Goal: Information Seeking & Learning: Learn about a topic

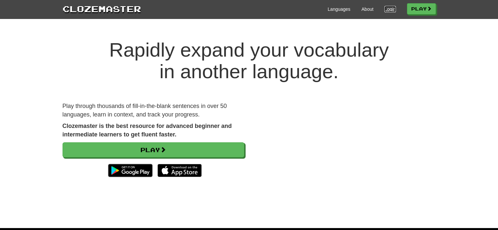
click at [386, 9] on link "Login" at bounding box center [389, 9] width 11 height 7
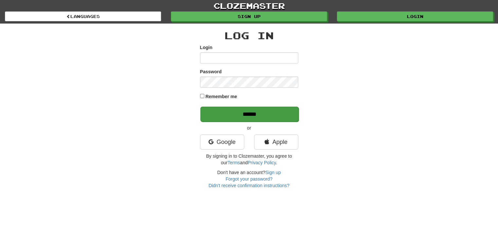
type input "**********"
click at [273, 111] on input "******" at bounding box center [249, 114] width 98 height 15
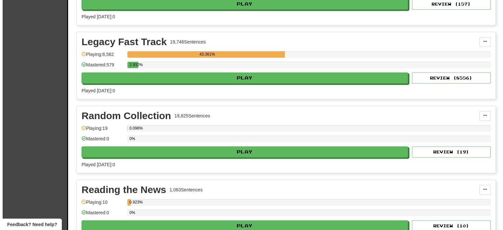
scroll to position [1208, 0]
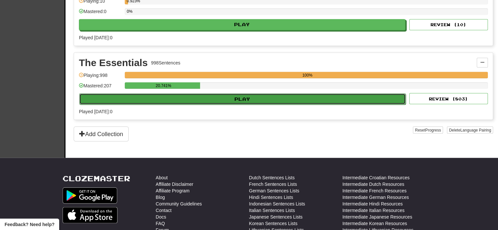
click at [314, 97] on button "Play" at bounding box center [242, 98] width 326 height 11
select select "**"
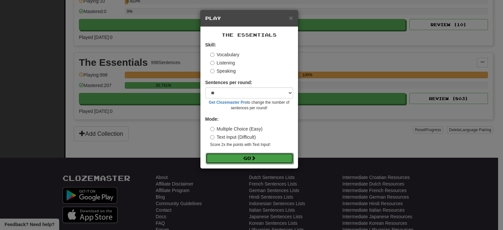
click at [253, 158] on span at bounding box center [253, 158] width 5 height 5
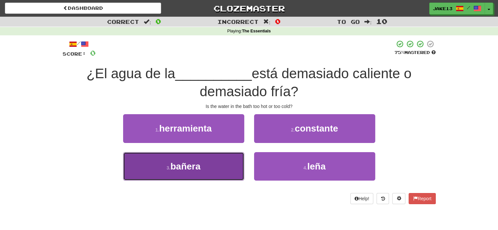
click at [208, 164] on button "3 . bañera" at bounding box center [183, 166] width 121 height 28
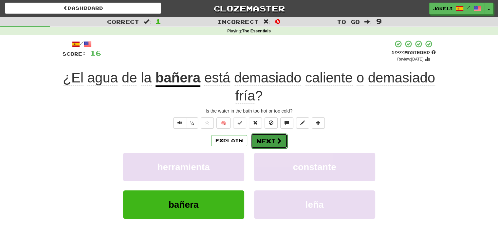
click at [263, 140] on button "Next" at bounding box center [269, 141] width 37 height 15
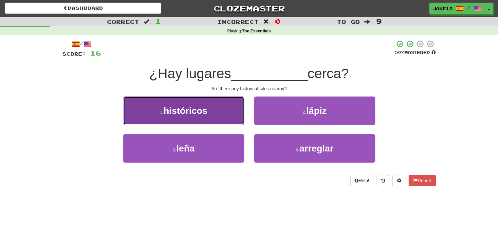
click at [161, 108] on button "1 . históricos" at bounding box center [183, 111] width 121 height 28
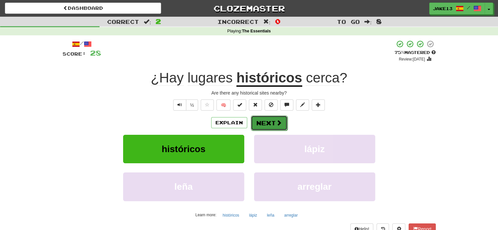
click at [272, 125] on button "Next" at bounding box center [269, 123] width 37 height 15
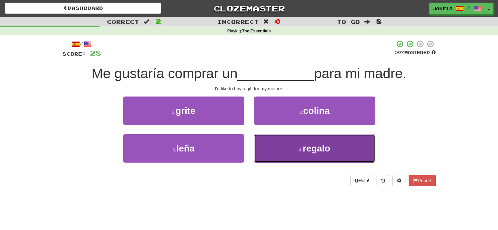
click at [292, 156] on button "4 . regalo" at bounding box center [314, 148] width 121 height 28
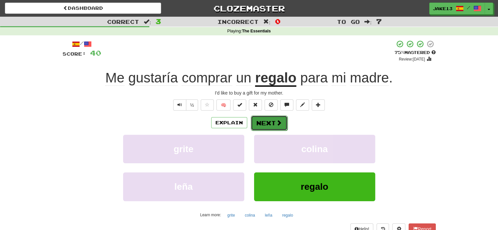
click at [270, 123] on button "Next" at bounding box center [269, 123] width 37 height 15
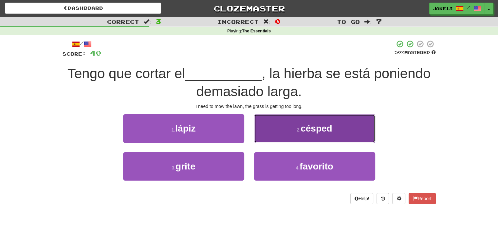
click at [313, 120] on button "2 . césped" at bounding box center [314, 128] width 121 height 28
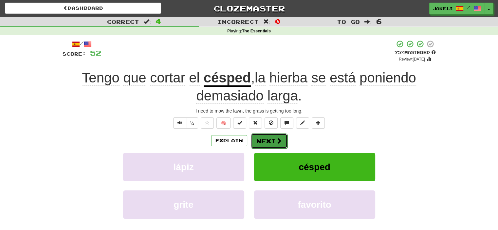
click at [270, 140] on button "Next" at bounding box center [269, 141] width 37 height 15
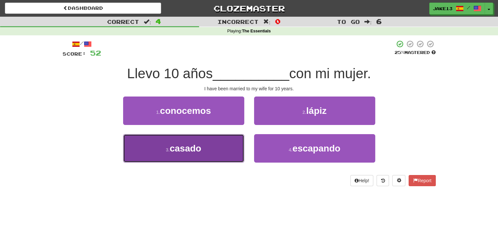
click at [192, 156] on button "3 . casado" at bounding box center [183, 148] width 121 height 28
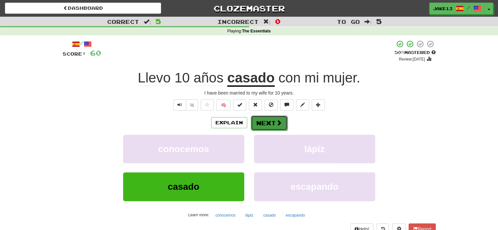
click at [272, 120] on button "Next" at bounding box center [269, 123] width 37 height 15
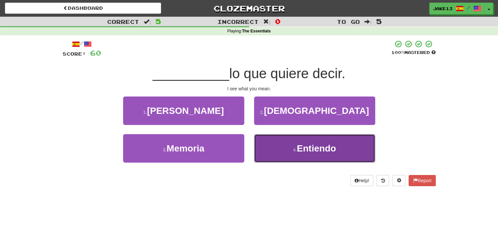
click at [312, 152] on span "Entiendo" at bounding box center [316, 148] width 39 height 10
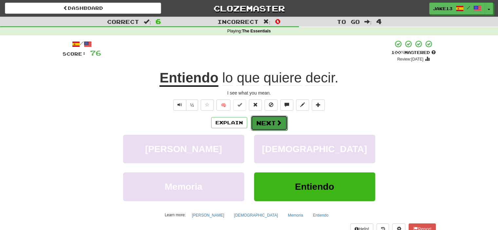
click at [272, 122] on button "Next" at bounding box center [269, 123] width 37 height 15
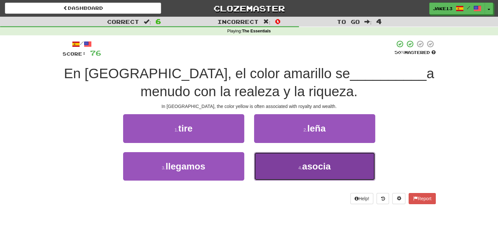
click at [281, 176] on button "4 . asocia" at bounding box center [314, 166] width 121 height 28
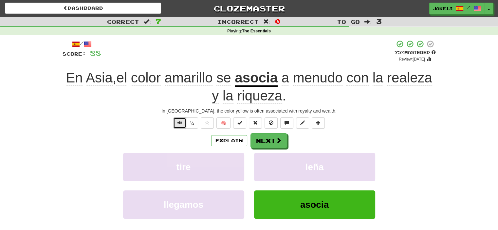
click at [180, 123] on span "Text-to-speech controls" at bounding box center [179, 122] width 5 height 5
click at [263, 137] on button "Next" at bounding box center [269, 141] width 37 height 15
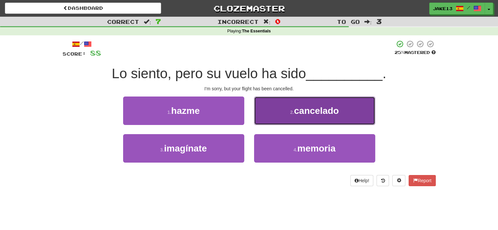
click at [354, 103] on button "2 . cancelado" at bounding box center [314, 111] width 121 height 28
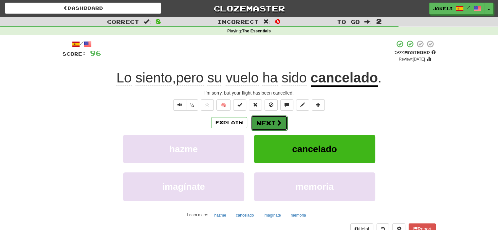
click at [265, 124] on button "Next" at bounding box center [269, 123] width 37 height 15
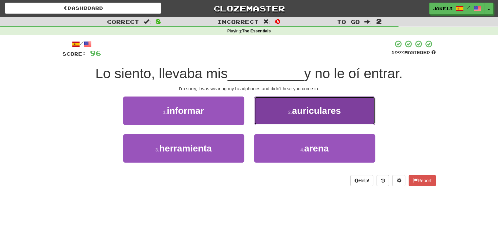
click at [313, 106] on span "auriculares" at bounding box center [316, 111] width 49 height 10
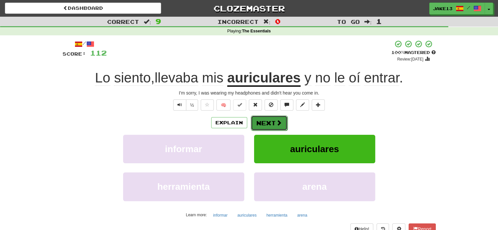
click at [270, 120] on button "Next" at bounding box center [269, 123] width 37 height 15
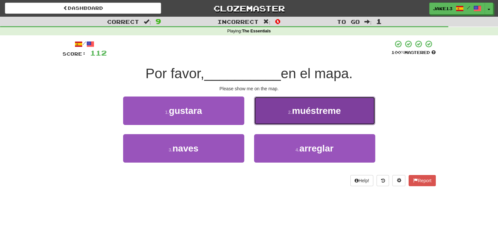
click at [319, 111] on span "muéstreme" at bounding box center [316, 111] width 49 height 10
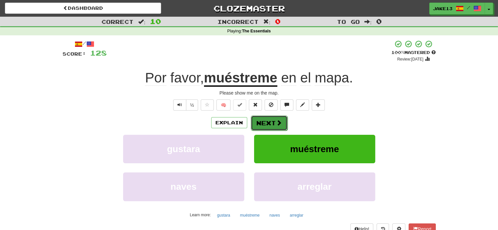
click at [264, 125] on button "Next" at bounding box center [269, 123] width 37 height 15
